Goal: Find specific page/section: Find specific page/section

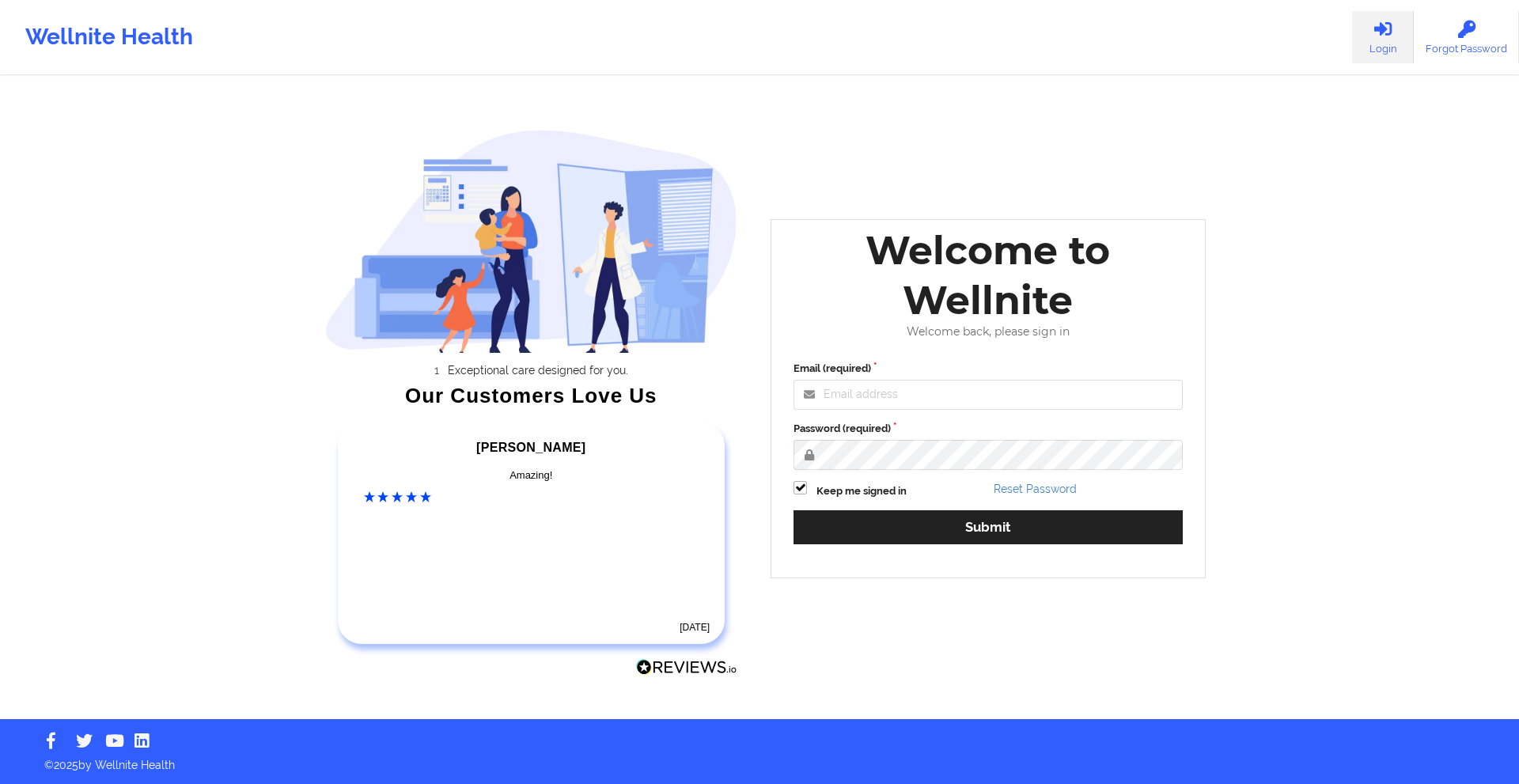
drag, startPoint x: 0, startPoint y: 0, endPoint x: 908, endPoint y: 373, distance: 981.6
click at [908, 373] on label "Email (required)" at bounding box center [988, 369] width 390 height 16
click at [908, 380] on input "Email (required)" at bounding box center [988, 394] width 390 height 30
click at [911, 387] on input "Email (required)" at bounding box center [988, 394] width 390 height 30
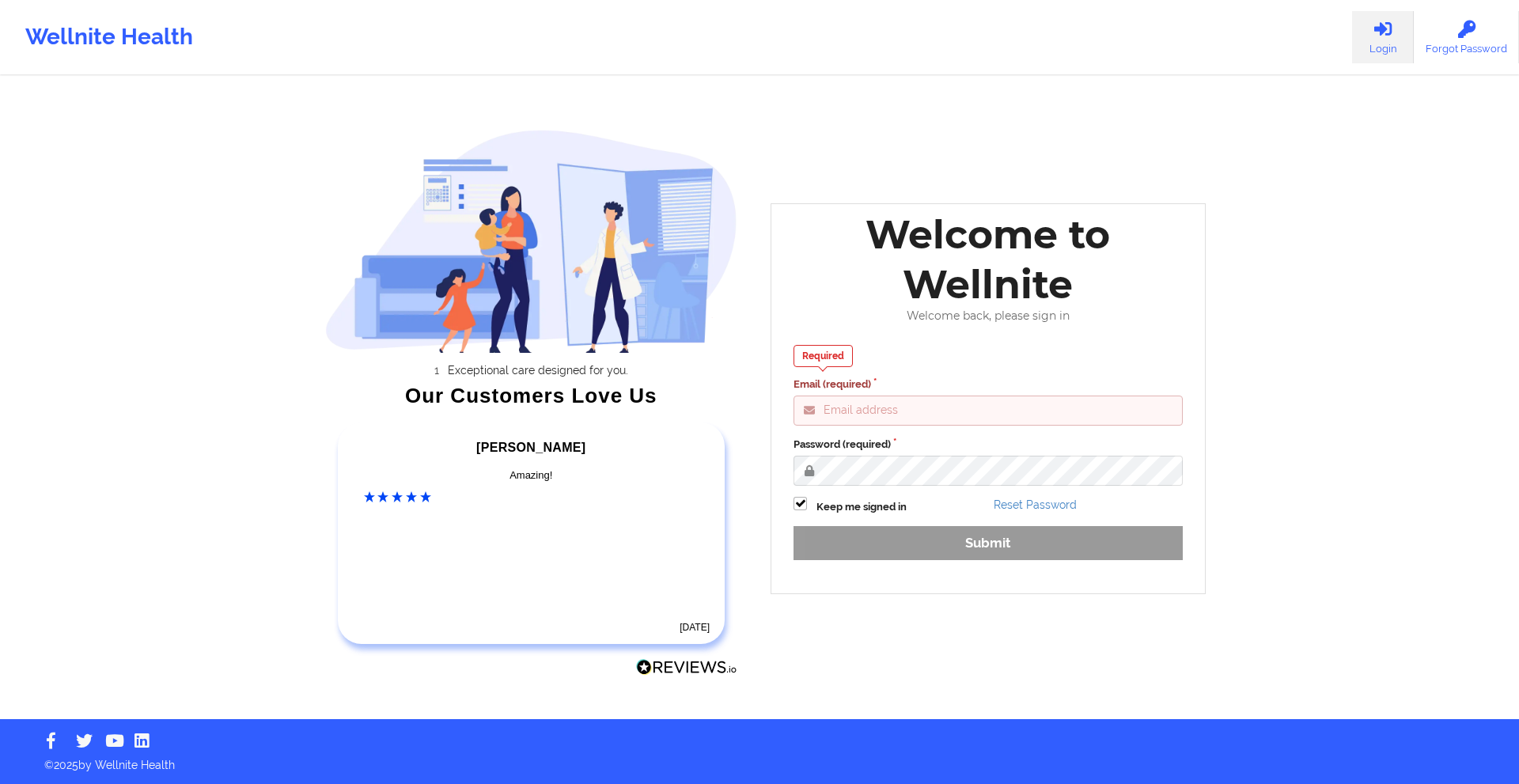
type input "[EMAIL_ADDRESS][DOMAIN_NAME]"
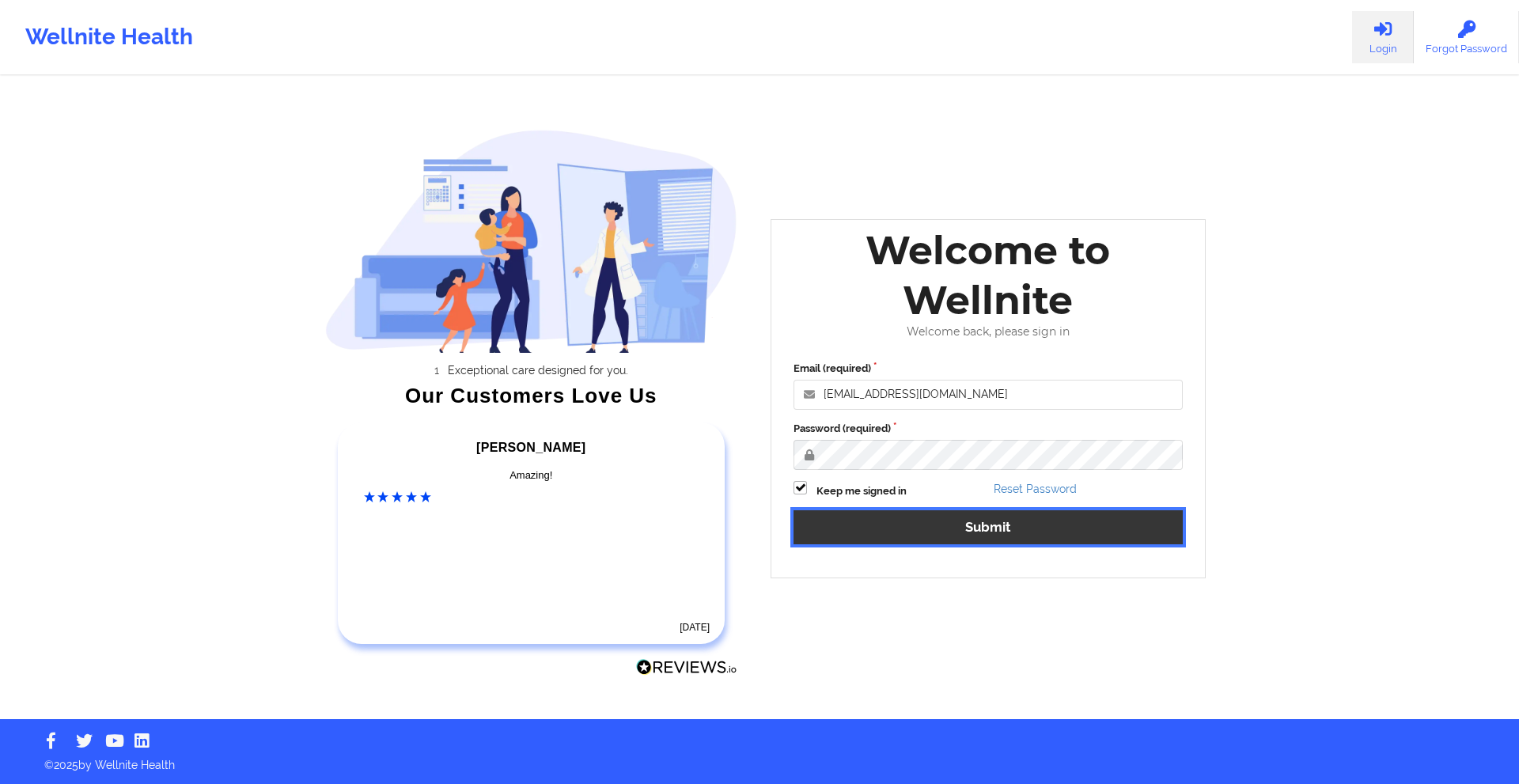
click at [976, 535] on button "Submit" at bounding box center [988, 527] width 390 height 34
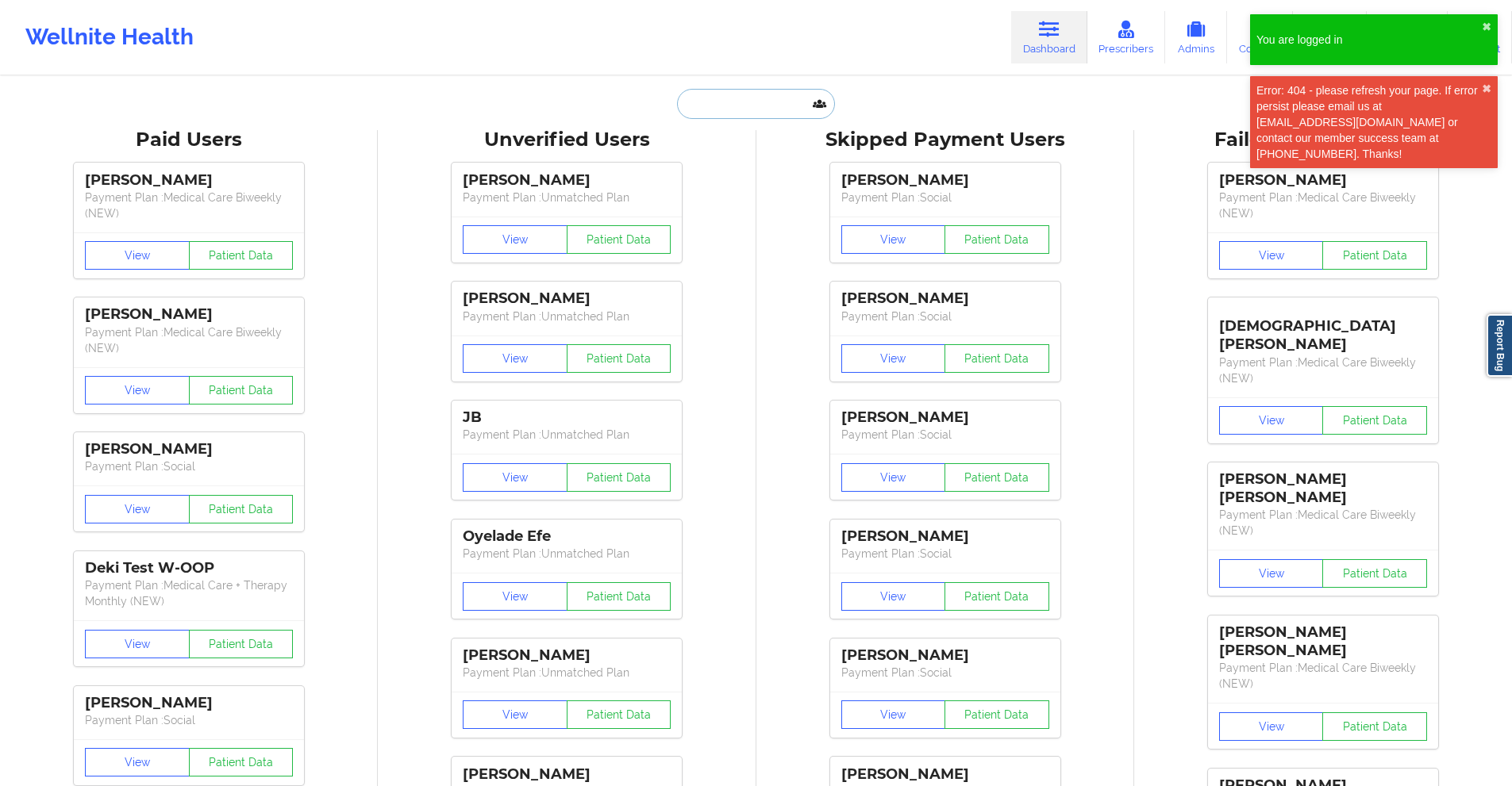
click at [770, 106] on input "text" at bounding box center [755, 103] width 157 height 30
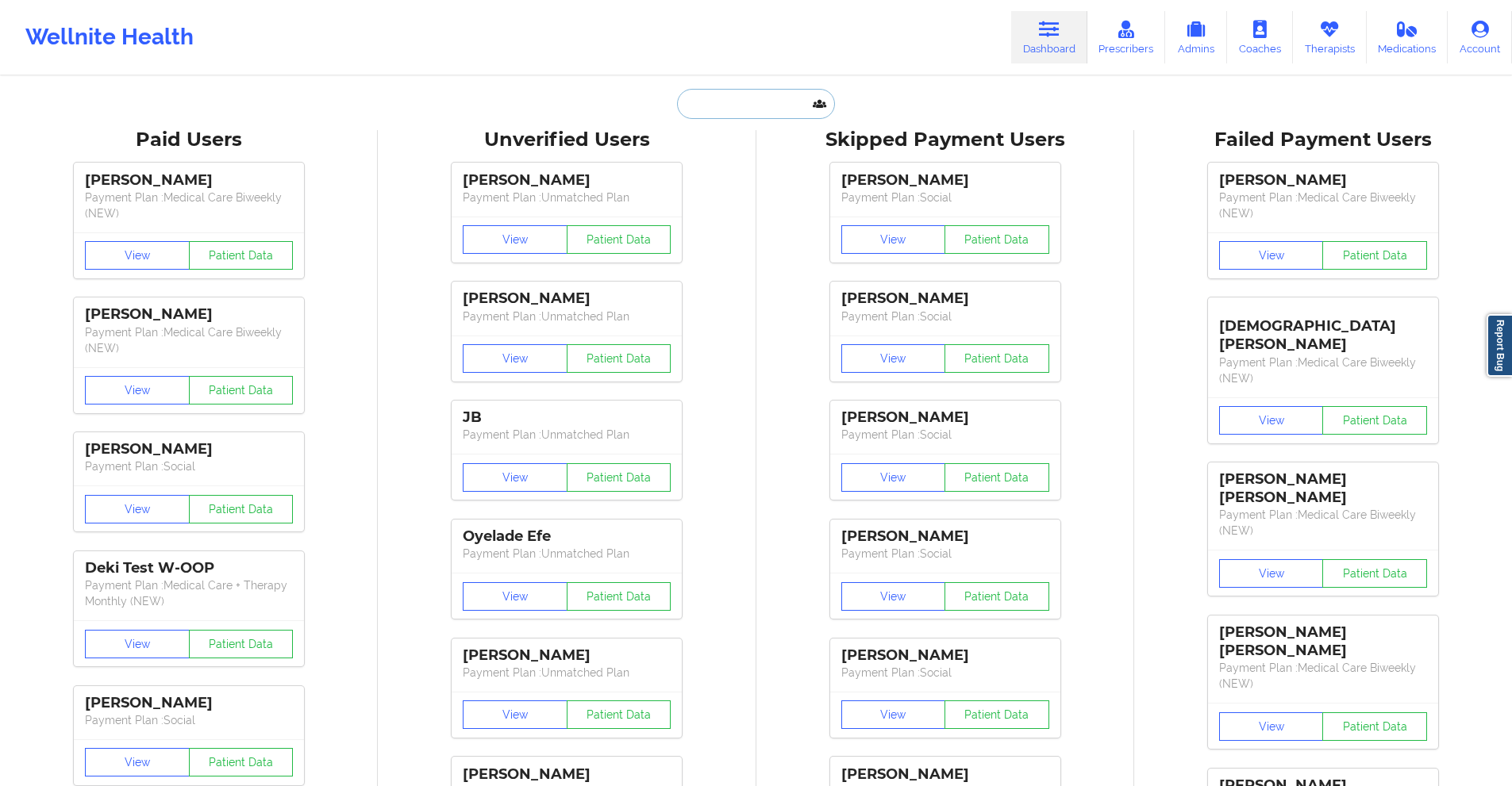
paste input "[EMAIL_ADDRESS][DOMAIN_NAME]"
type input "[EMAIL_ADDRESS][DOMAIN_NAME]"
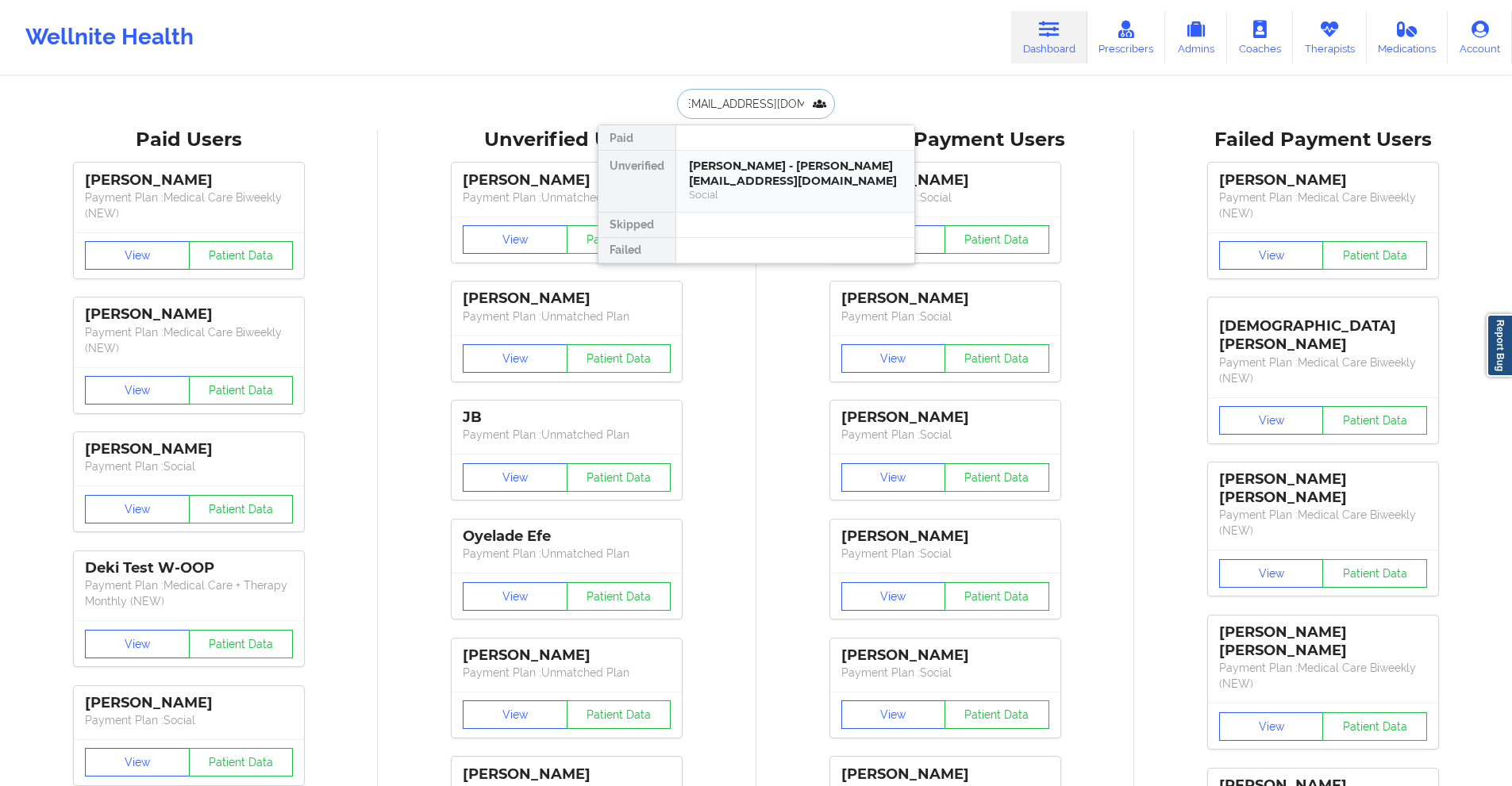
click at [740, 172] on div "[PERSON_NAME] - [PERSON_NAME][EMAIL_ADDRESS][DOMAIN_NAME]" at bounding box center [795, 173] width 213 height 29
